Goal: Information Seeking & Learning: Learn about a topic

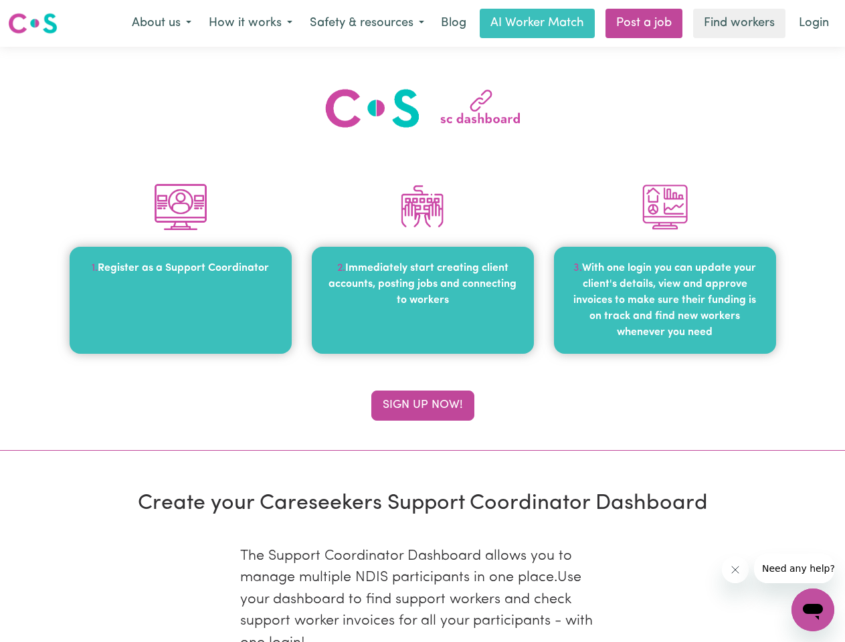
click at [422, 321] on div "2. Immediately start creating client accounts, posting jobs and connecting to w…" at bounding box center [423, 300] width 222 height 107
click at [161, 23] on button "About us" at bounding box center [161, 23] width 77 height 28
click at [250, 23] on button "How it works" at bounding box center [250, 23] width 101 height 28
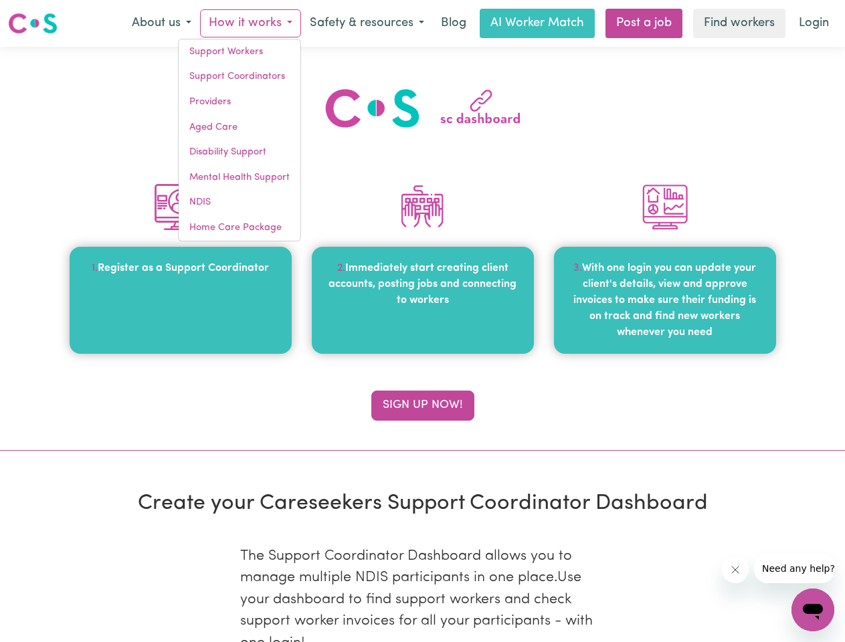
click at [366, 23] on button "Safety & resources" at bounding box center [367, 23] width 132 height 28
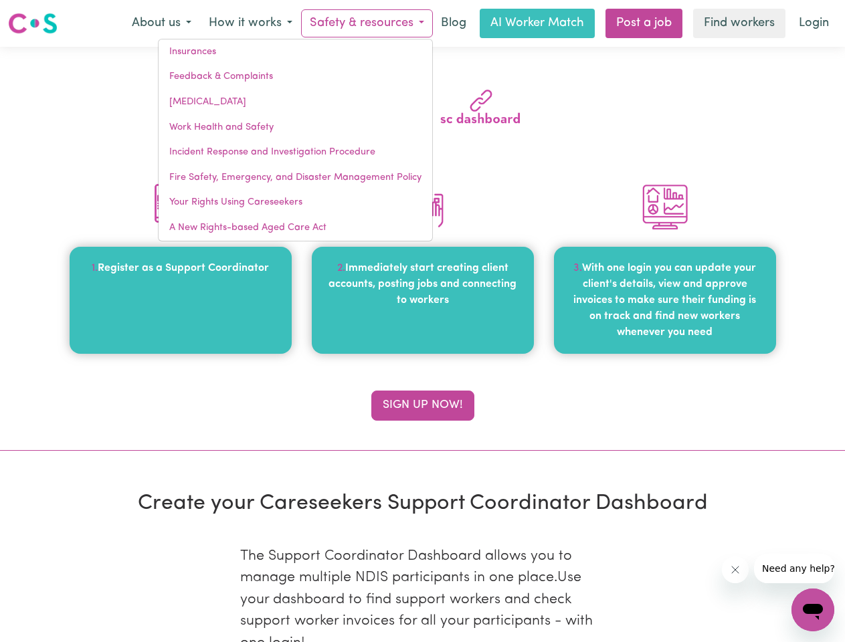
click at [423, 405] on button "Sign up now!" at bounding box center [422, 405] width 103 height 29
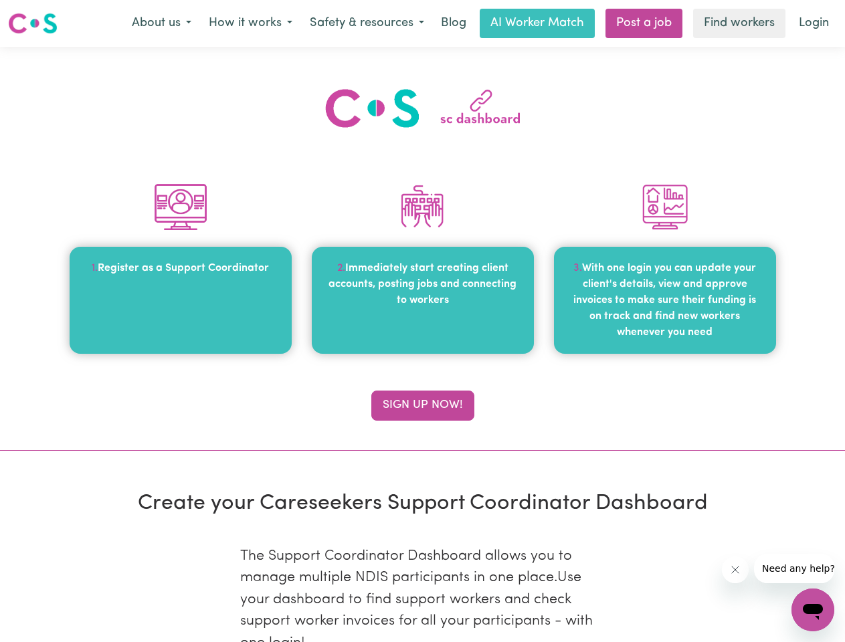
scroll to position [437, 0]
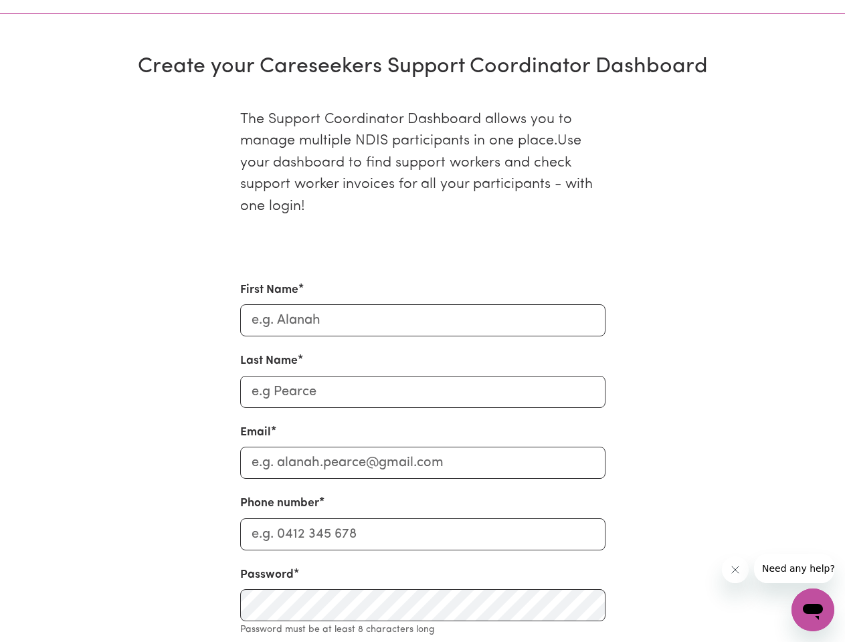
click at [735, 570] on icon "Close message from company" at bounding box center [735, 570] width 7 height 7
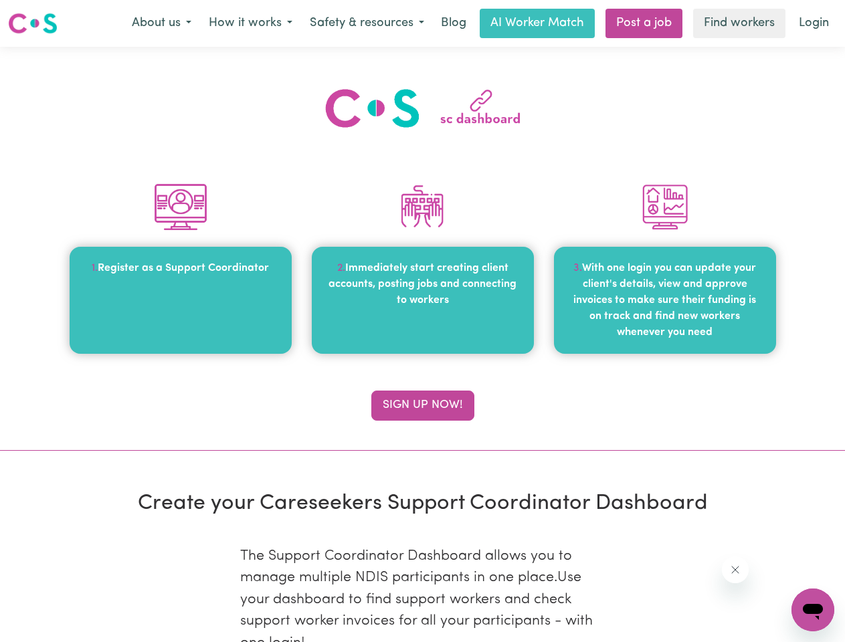
click at [422, 321] on div "2. Immediately start creating client accounts, posting jobs and connecting to w…" at bounding box center [423, 300] width 222 height 107
click at [161, 23] on button "About us" at bounding box center [161, 23] width 77 height 28
